Goal: Task Accomplishment & Management: Manage account settings

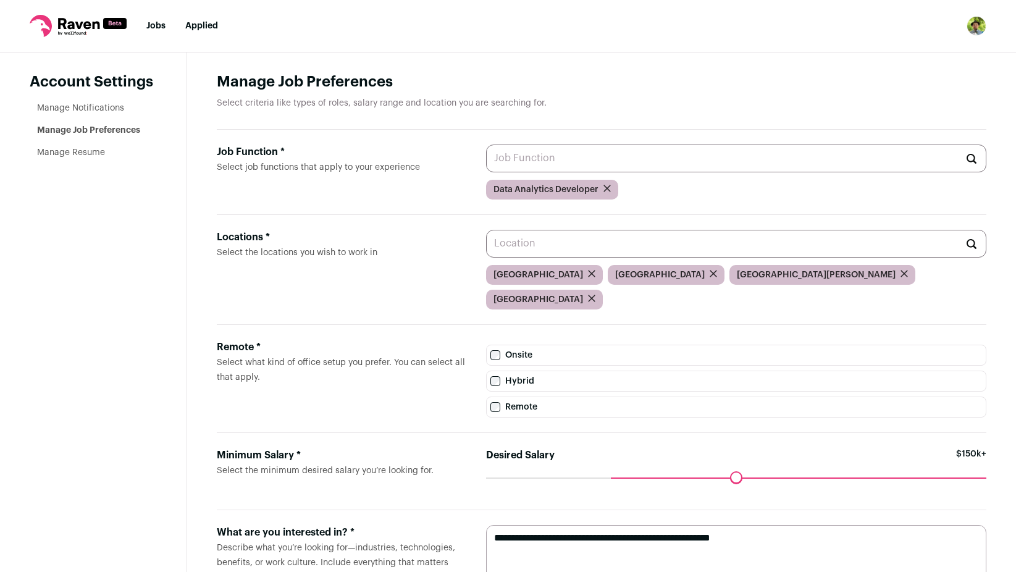
click at [150, 23] on link "Jobs" at bounding box center [155, 26] width 19 height 9
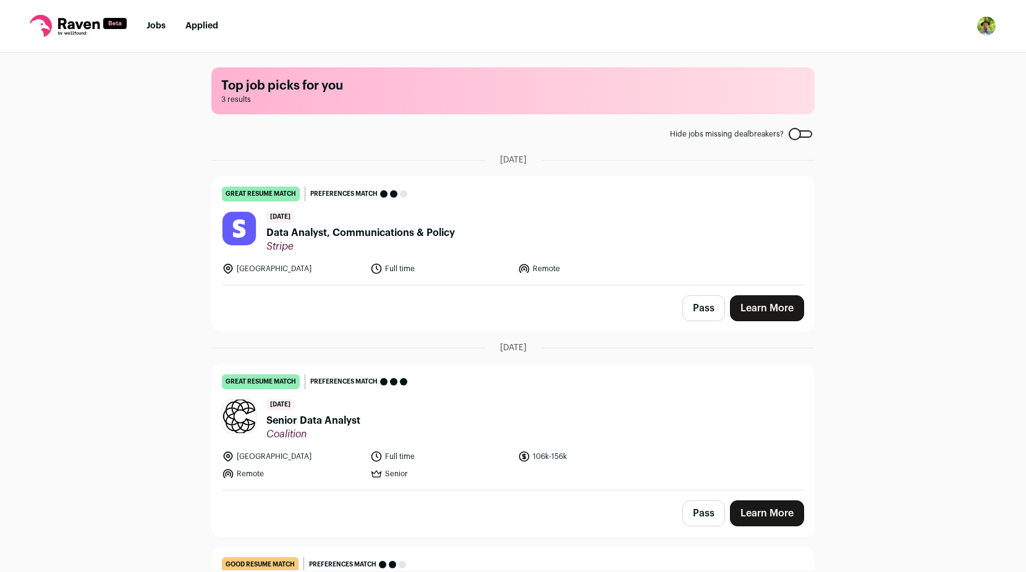
click at [800, 136] on div at bounding box center [799, 133] width 23 height 7
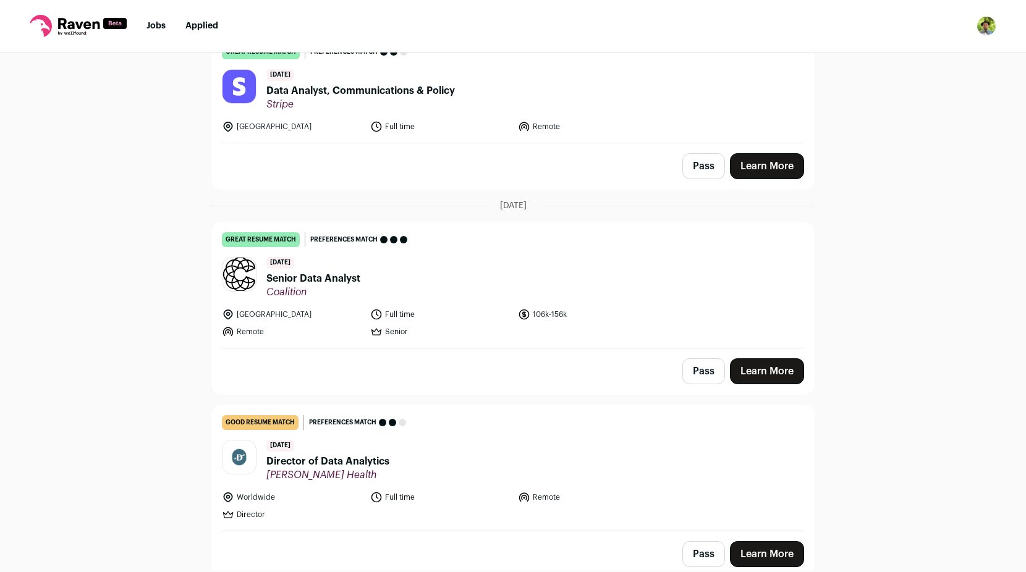
scroll to position [150, 0]
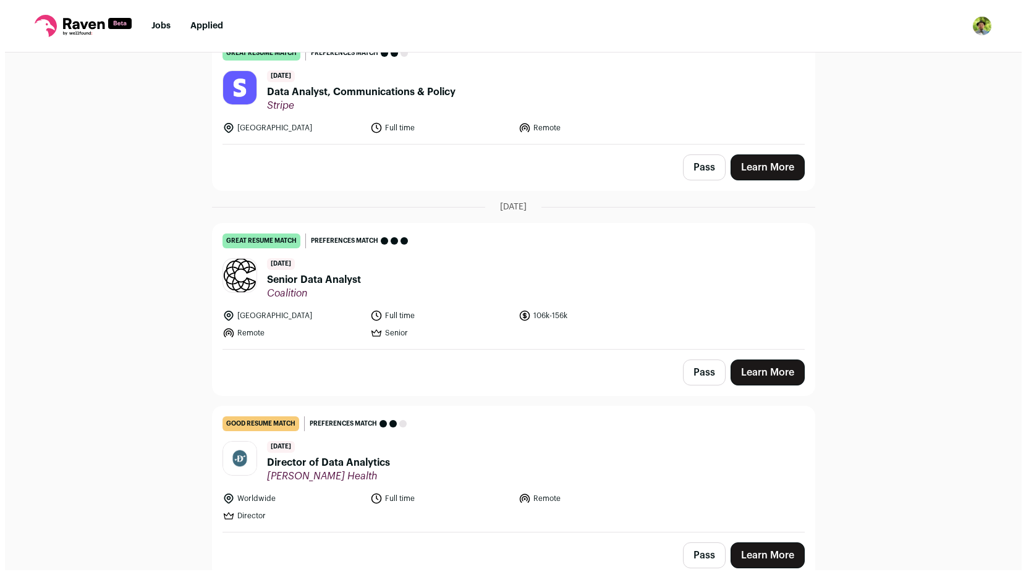
scroll to position [150, 0]
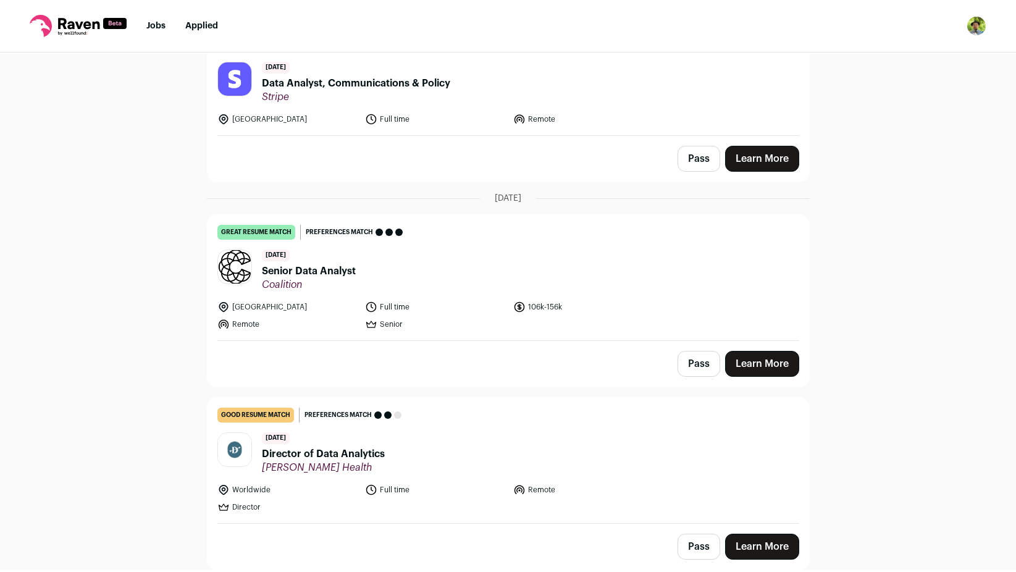
click at [329, 455] on span "Director of Data Analytics" at bounding box center [323, 454] width 123 height 15
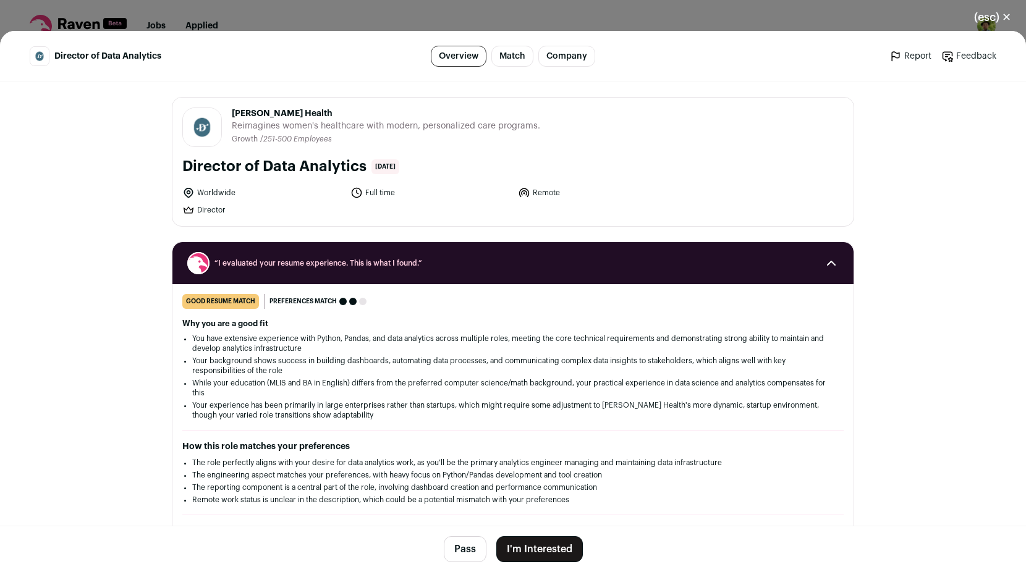
click at [528, 554] on button "I'm Interested" at bounding box center [539, 549] width 87 height 26
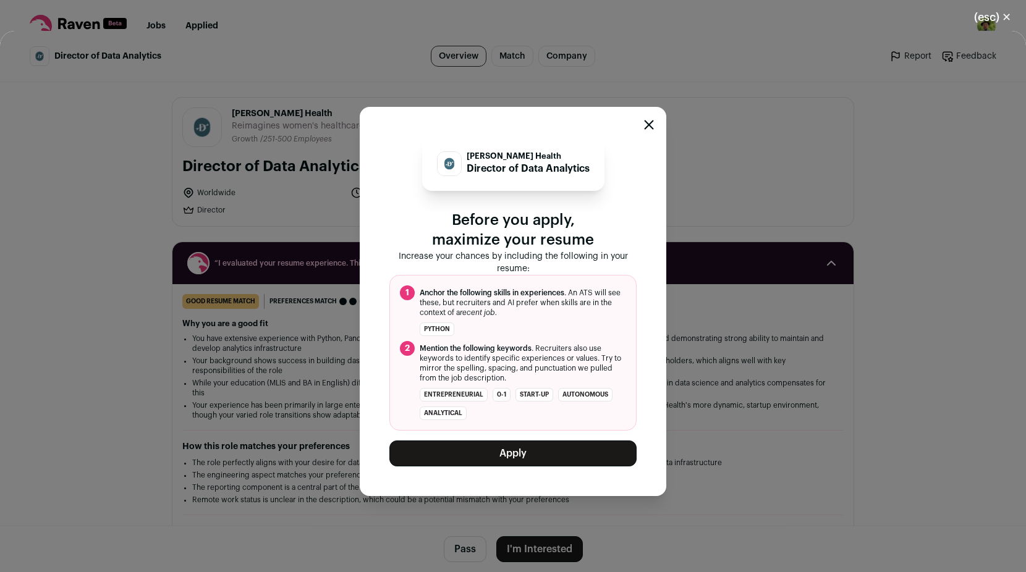
click at [783, 491] on div "[PERSON_NAME] Health Director of Data Analytics Before you apply, maximize your…" at bounding box center [513, 301] width 1026 height 541
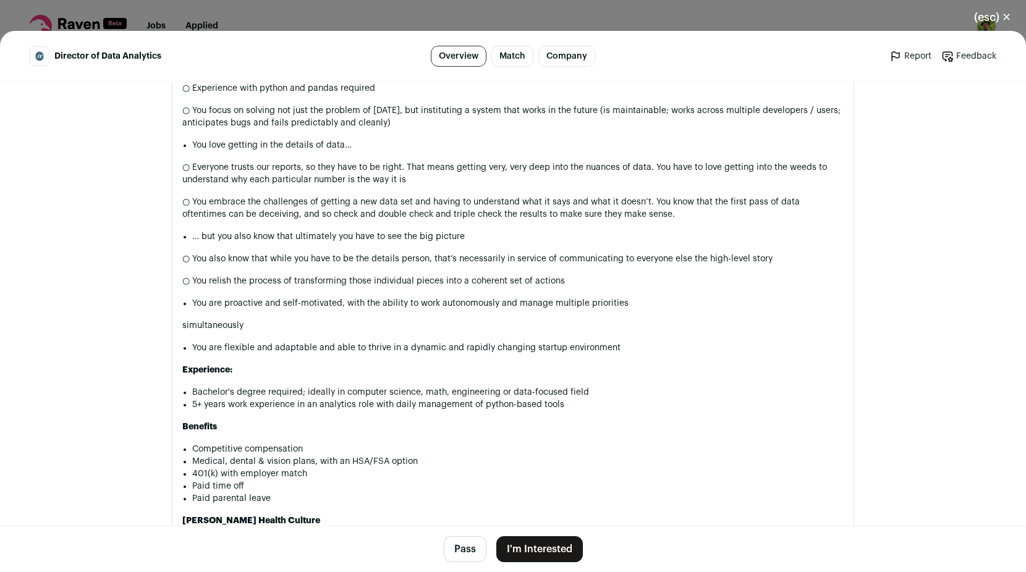
scroll to position [1335, 0]
